Goal: Task Accomplishment & Management: Use online tool/utility

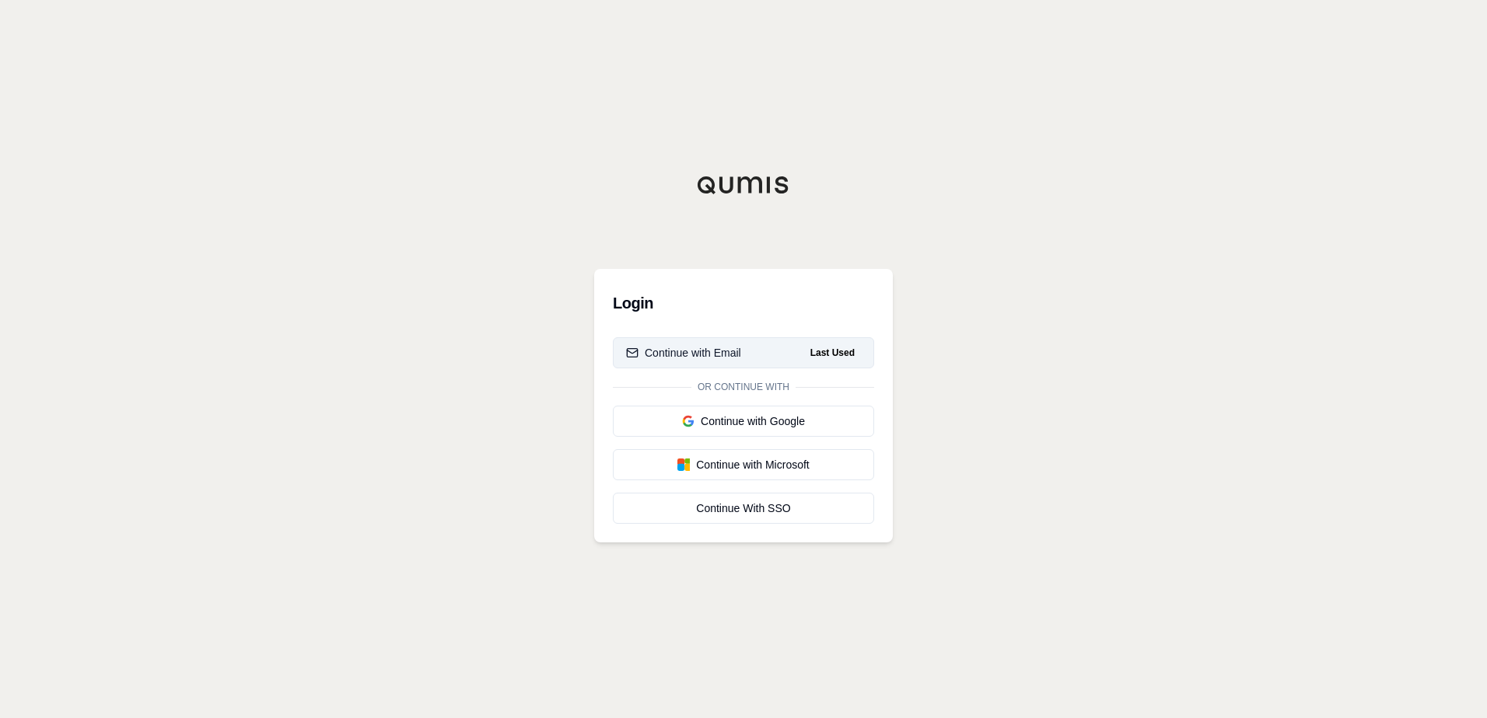
click at [756, 351] on button "Continue with Email Last Used" at bounding box center [743, 352] width 261 height 31
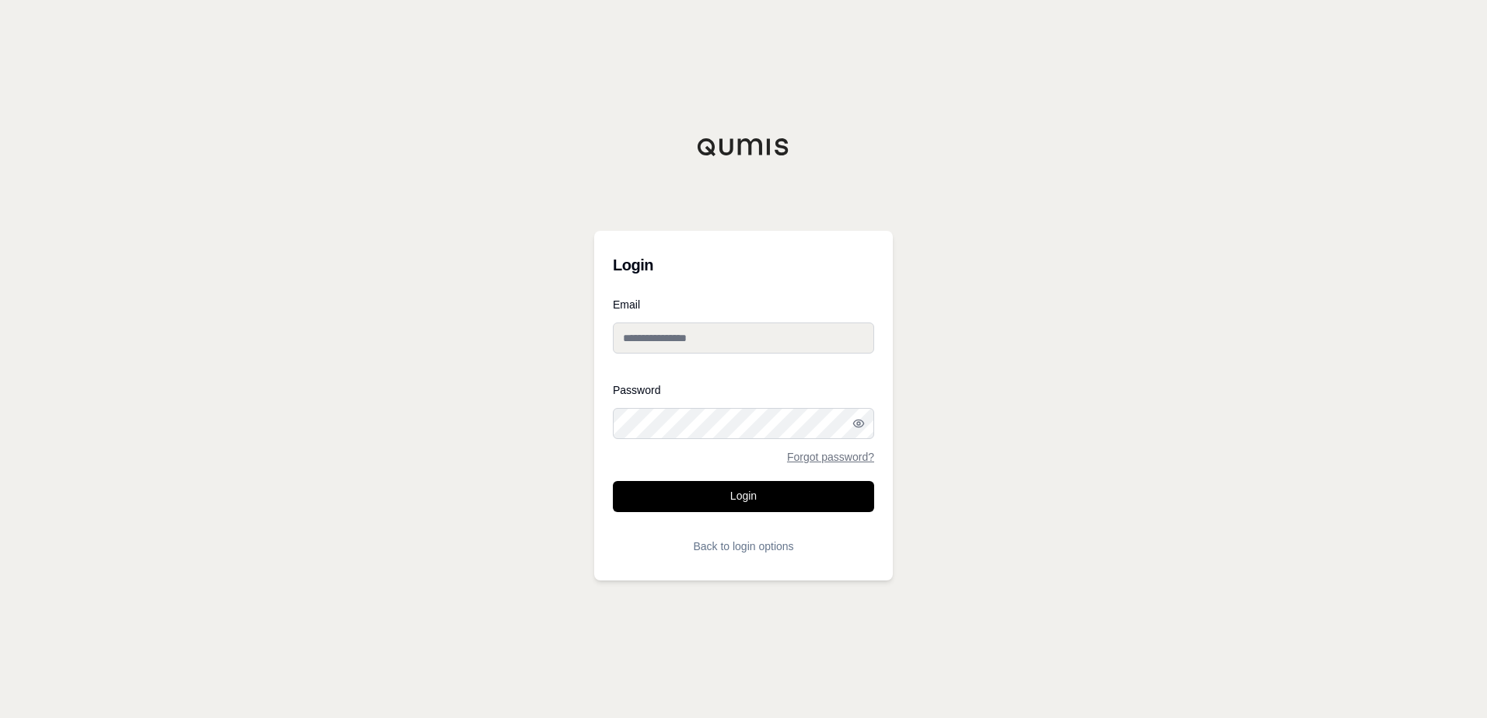
type input "**********"
click at [755, 499] on button "Login" at bounding box center [743, 496] width 261 height 31
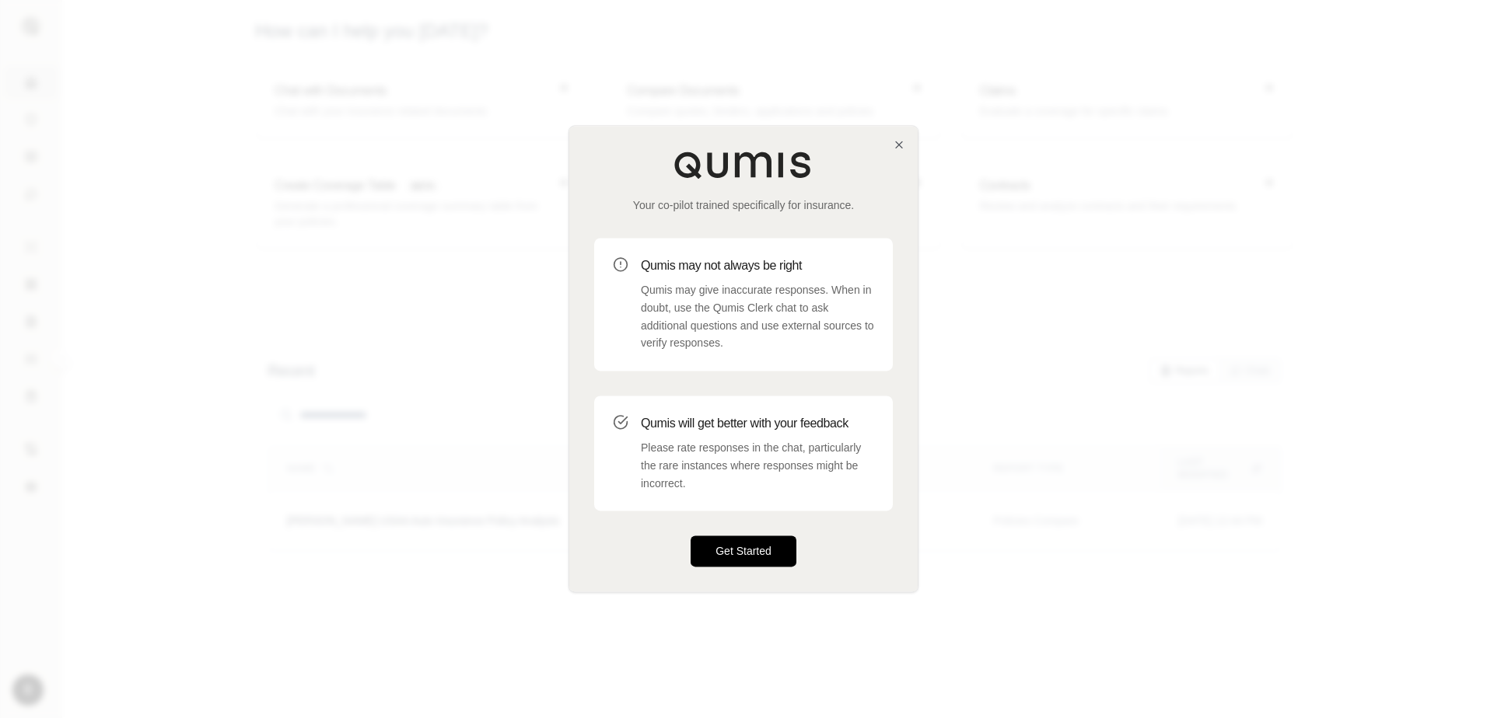
click at [732, 557] on button "Get Started" at bounding box center [743, 551] width 106 height 31
